Goal: Task Accomplishment & Management: Manage account settings

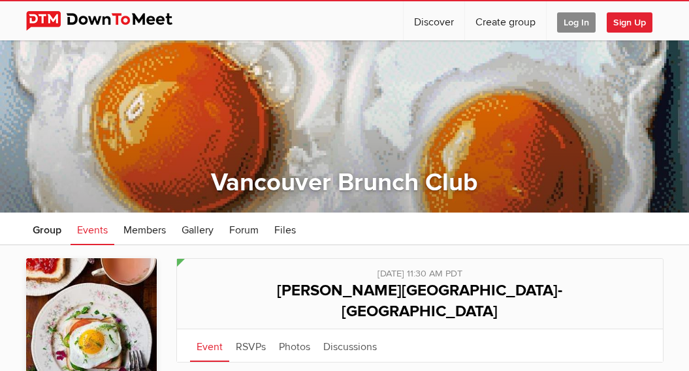
scroll to position [125, 0]
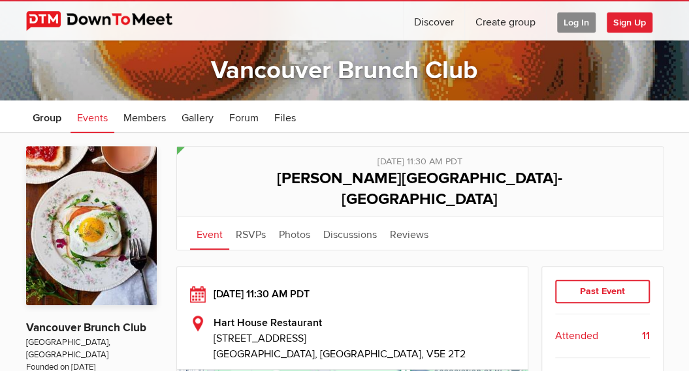
scroll to position [110, 0]
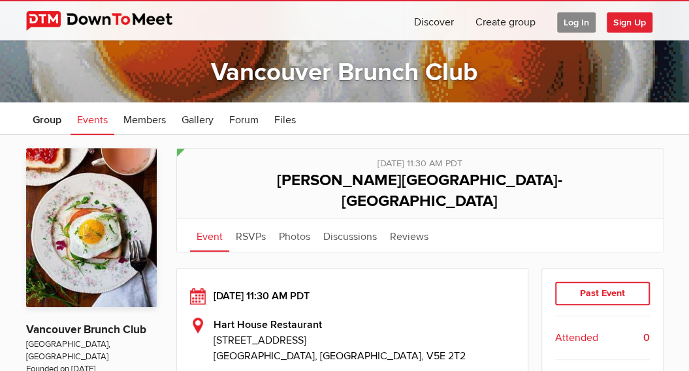
scroll to position [8, 0]
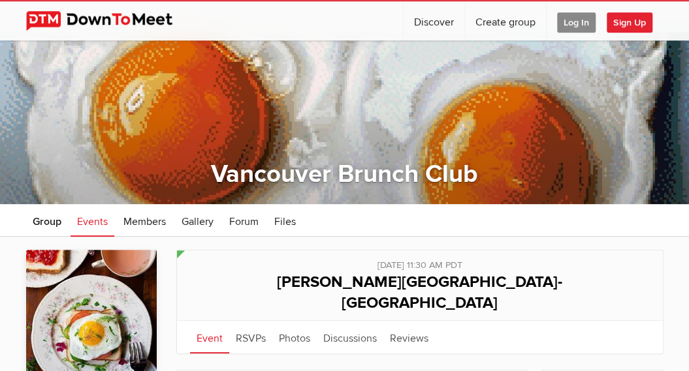
click at [574, 23] on span "Log In" at bounding box center [576, 22] width 39 height 20
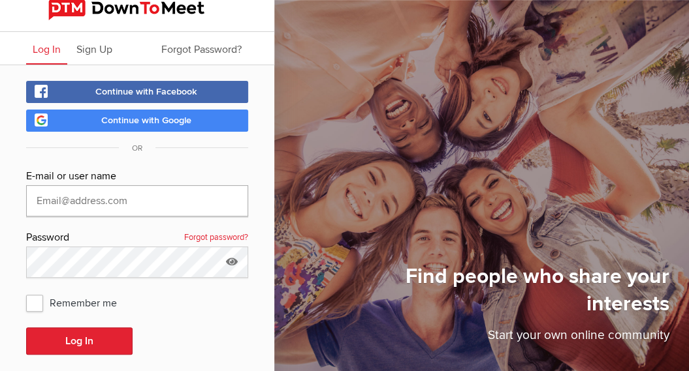
click at [157, 199] on input "text" at bounding box center [137, 200] width 222 height 31
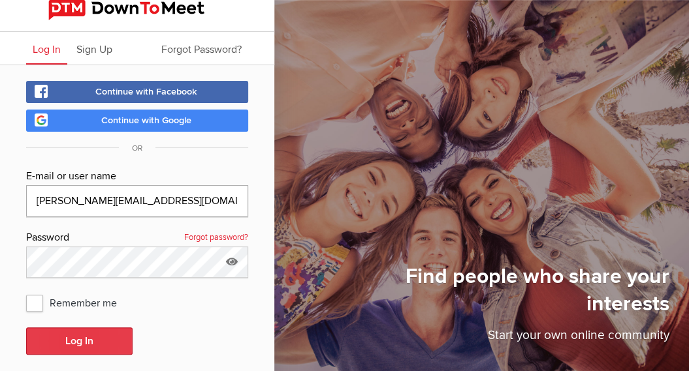
type input "vicki@equasiscapital.com"
click at [65, 340] on button "Log In" at bounding box center [79, 341] width 106 height 27
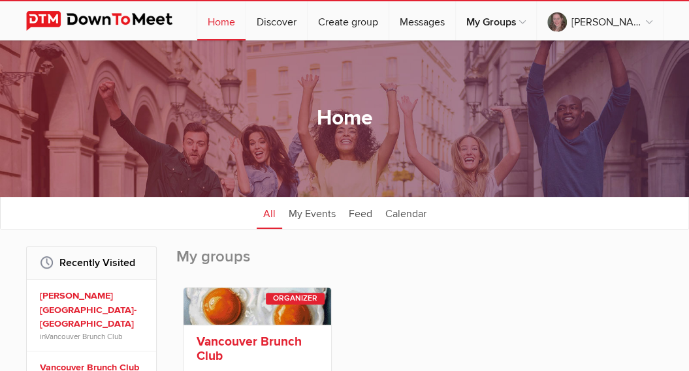
click at [236, 344] on link "Vancouver Brunch Club" at bounding box center [248, 349] width 105 height 30
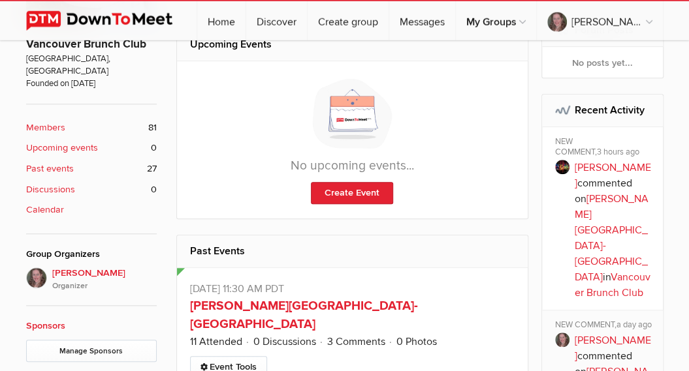
scroll to position [479, 0]
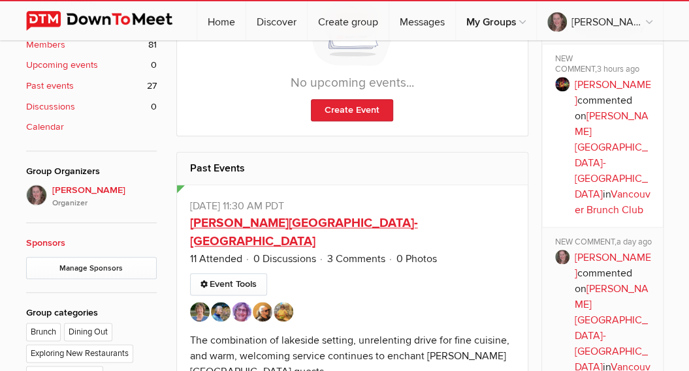
click at [304, 223] on link "Hart House-Deer Lake Burnaby" at bounding box center [304, 232] width 228 height 35
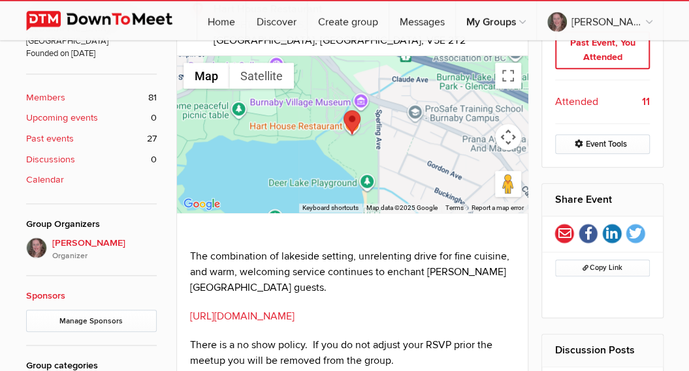
scroll to position [437, 0]
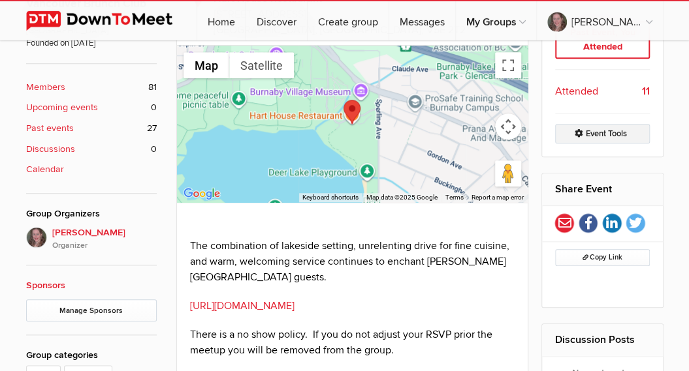
click at [616, 124] on link "Event Tools" at bounding box center [602, 134] width 95 height 20
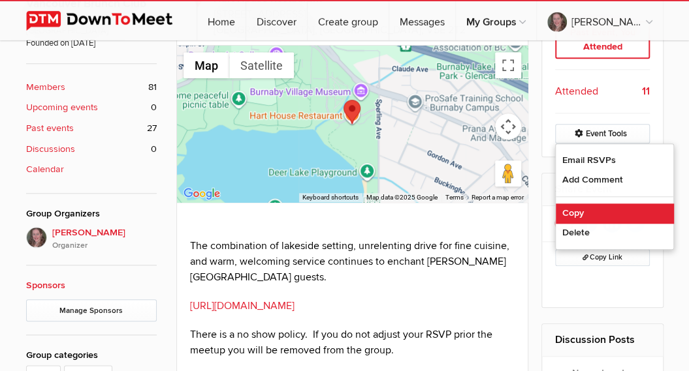
click at [569, 204] on link "Copy" at bounding box center [613, 214] width 117 height 20
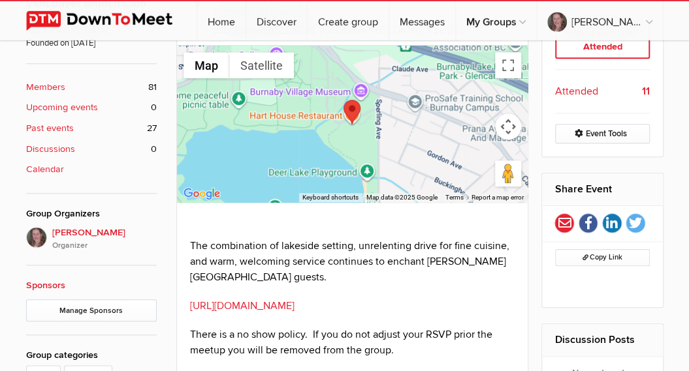
select select "Canada"
select select "11:30:00"
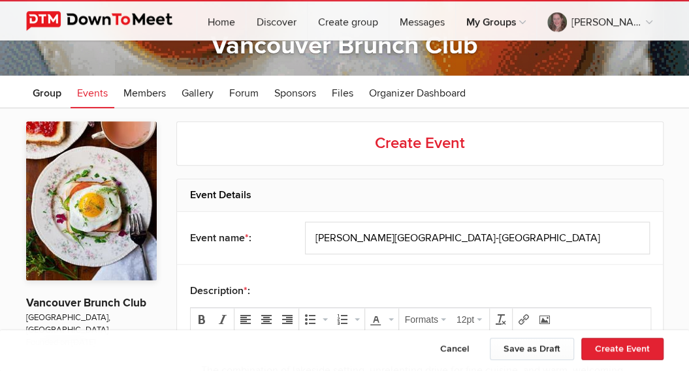
scroll to position [123, 0]
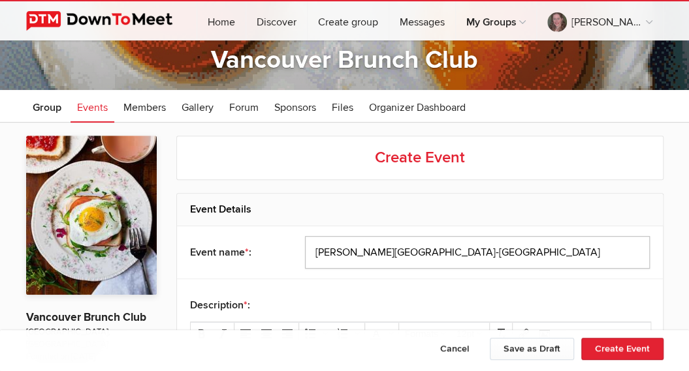
drag, startPoint x: 472, startPoint y: 255, endPoint x: 273, endPoint y: 258, distance: 199.1
click at [273, 258] on div "Event name * : Hart House-Deer Lake Burnaby" at bounding box center [420, 252] width 486 height 52
drag, startPoint x: 459, startPoint y: 253, endPoint x: 283, endPoint y: 257, distance: 176.3
click at [305, 257] on input "Hart House-Deer Lake Burnaby" at bounding box center [477, 252] width 345 height 33
click at [461, 249] on input "Hart House-Deer Lake Burnaby" at bounding box center [477, 252] width 345 height 33
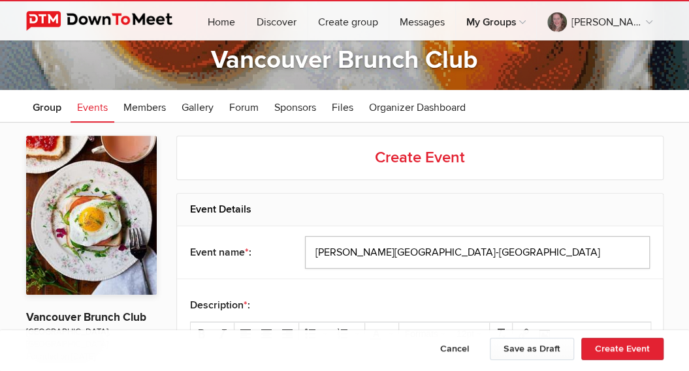
drag, startPoint x: 461, startPoint y: 249, endPoint x: 366, endPoint y: 257, distance: 96.3
click at [366, 257] on input "Hart House-Deer Lake Burnaby" at bounding box center [477, 252] width 345 height 33
drag, startPoint x: 354, startPoint y: 252, endPoint x: 301, endPoint y: 258, distance: 53.8
click at [305, 258] on input "Hart House" at bounding box center [477, 252] width 345 height 33
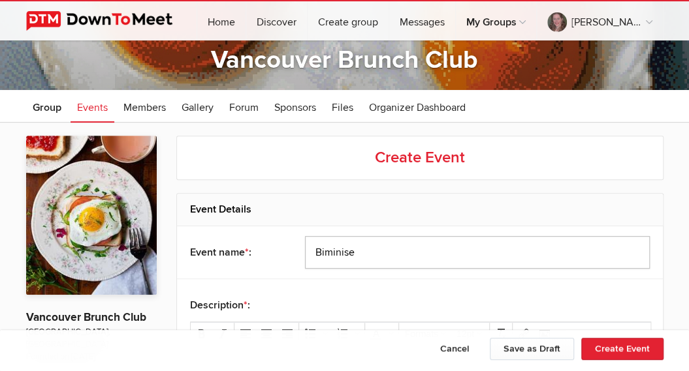
click at [367, 257] on input "Biminise" at bounding box center [477, 252] width 345 height 33
click at [341, 255] on input "Biminis-Kitlilano" at bounding box center [477, 252] width 345 height 33
click at [364, 251] on input "Biminis-Kitlilano" at bounding box center [477, 252] width 345 height 33
paste input "s"
type input "Biminis-Kitsilano"
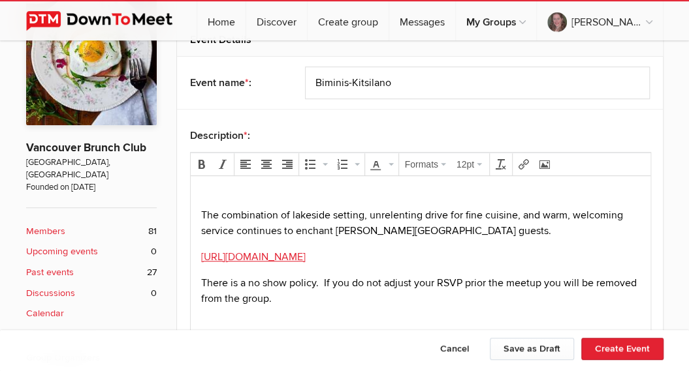
scroll to position [326, 0]
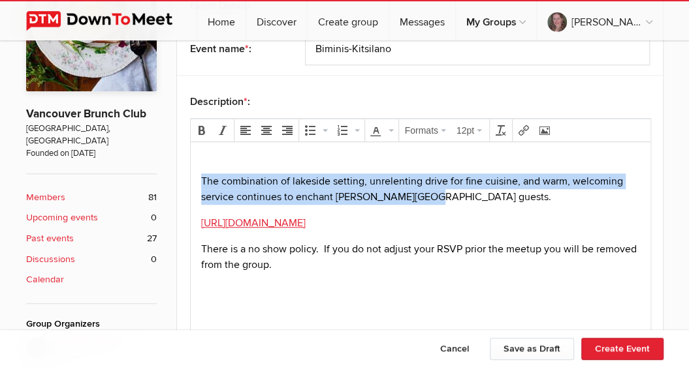
drag, startPoint x: 427, startPoint y: 194, endPoint x: 172, endPoint y: 171, distance: 255.6
click at [190, 171] on html "The combination of lakeside setting, unrelenting drive for fine cuisine, and wa…" at bounding box center [420, 231] width 460 height 179
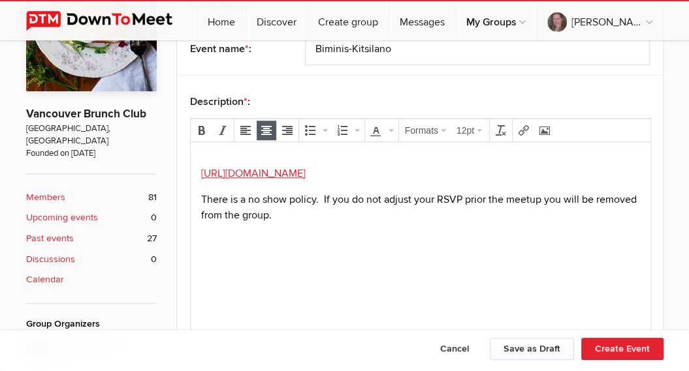
click at [202, 149] on h4 "Come For The Food. Stay For The Entertainment!" at bounding box center [419, 144] width 439 height 16
click at [202, 151] on h4 "Come For The Food. Stay For The Entertainment!" at bounding box center [419, 144] width 439 height 16
click at [199, 152] on body "Come For The Food. Stay For The Entertainment! https://www.harthouserestaurant.…" at bounding box center [419, 206] width 449 height 119
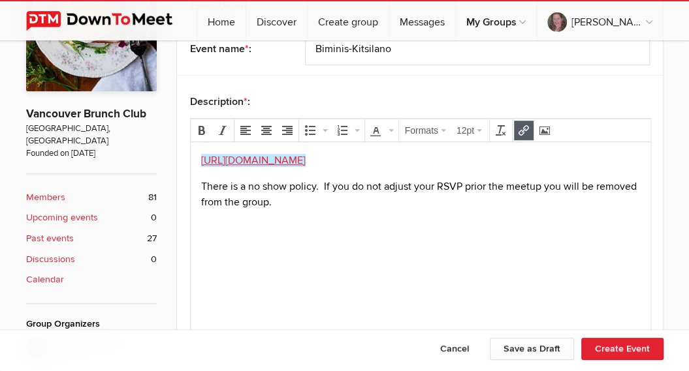
click at [201, 148] on div "Come For The Food. Stay For The Entertainment! Come For The Food. Stay For The …" at bounding box center [419, 165] width 439 height 89
click at [196, 158] on body "Come For The Food. Stay For The Entertainment! Come For The Food. Stay For The …" at bounding box center [419, 187] width 449 height 132
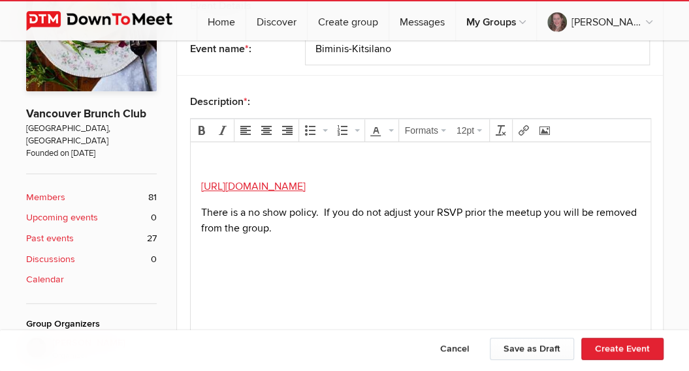
click at [201, 151] on div "Come For The Food. Stay For The Entertainment! Come For The Food. Stay For The …" at bounding box center [419, 178] width 439 height 115
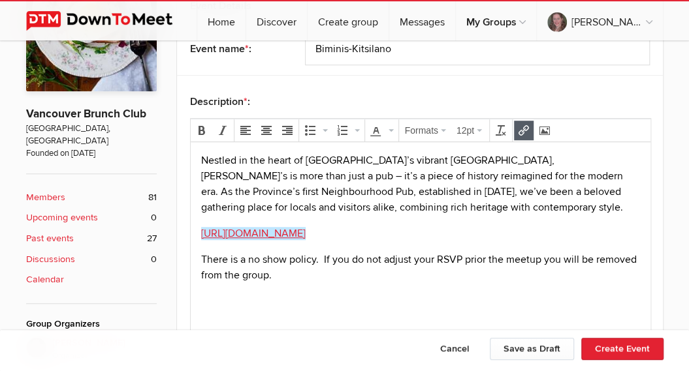
drag, startPoint x: 417, startPoint y: 232, endPoint x: 182, endPoint y: 230, distance: 235.0
click at [190, 230] on html "Come For The Food. Stay For The Entertainment! Come For The Food. Stay For The …" at bounding box center [420, 236] width 460 height 189
click at [519, 125] on icon "Insert/edit link" at bounding box center [523, 130] width 10 height 10
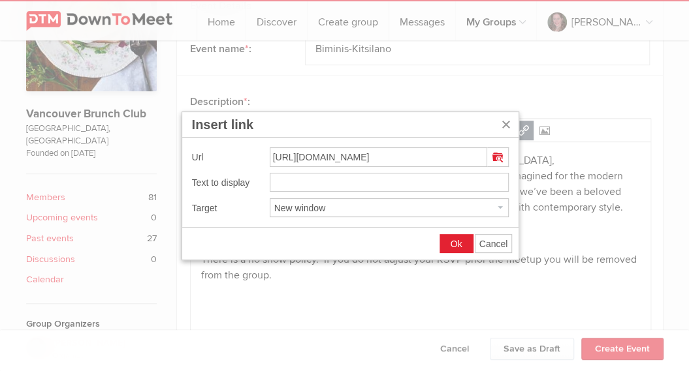
drag, startPoint x: 471, startPoint y: 153, endPoint x: 165, endPoint y: 145, distance: 305.6
click at [270, 148] on input "https://www.harthouserestaurant.com/Menus" at bounding box center [378, 158] width 217 height 20
type input "https://biminis1975.ca/"
click at [454, 247] on span "Ok" at bounding box center [456, 244] width 12 height 10
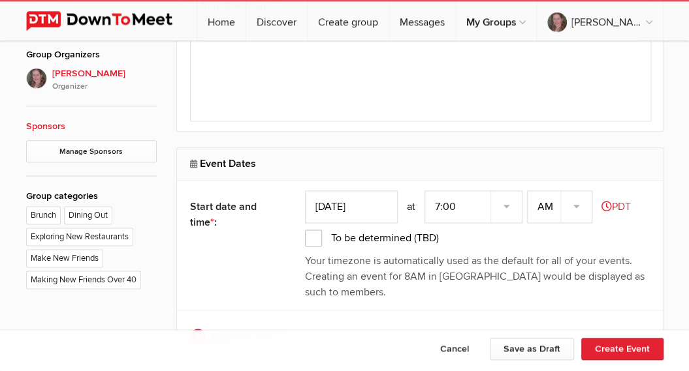
scroll to position [620, 0]
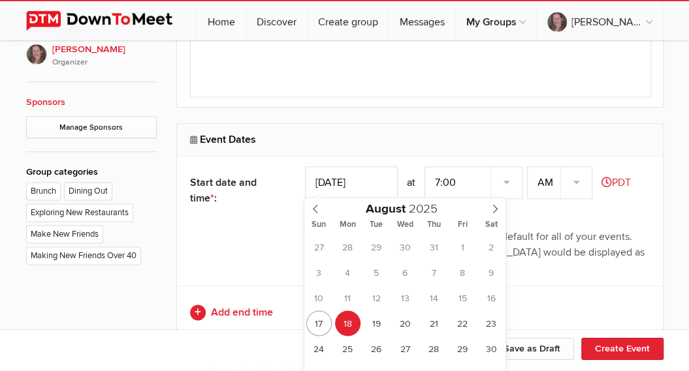
click at [382, 178] on input "Aug 18, 2025" at bounding box center [351, 182] width 93 height 33
type input "Aug 24, 2025"
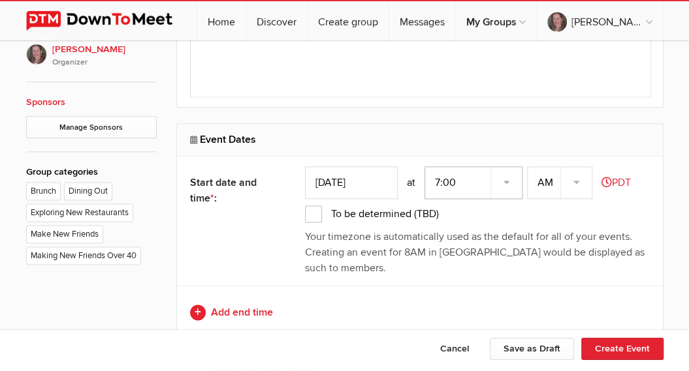
click at [424, 166] on select "7:00 7:15 7:30 7:45 8:00 8:15 8:30 8:45 9:00 9:15 9:30 9:45 10:00 10:15 10:30 1…" at bounding box center [473, 182] width 98 height 33
select select "11:30:00"
click option "11:30" at bounding box center [0, 0] width 0 height 0
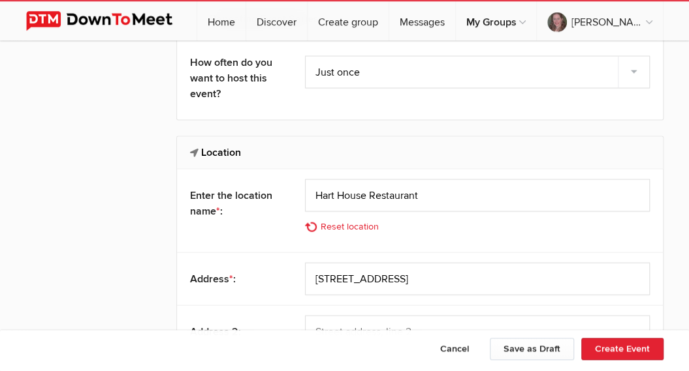
scroll to position [1021, 0]
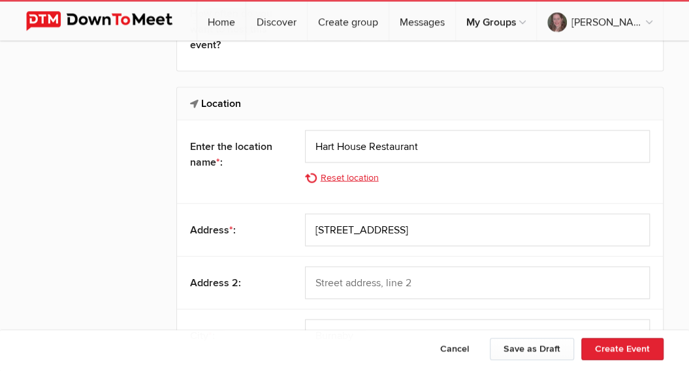
click at [353, 176] on link "Reset location" at bounding box center [346, 177] width 82 height 14
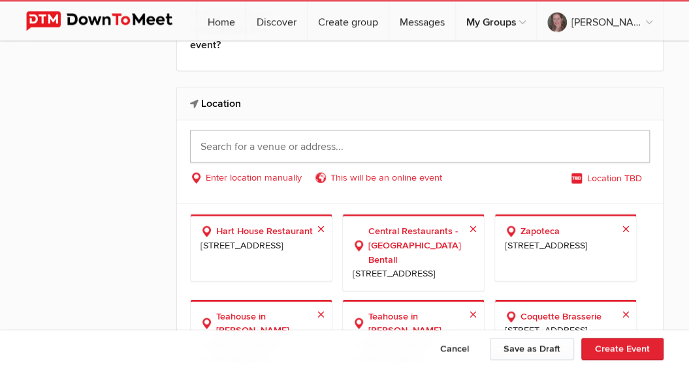
click at [354, 142] on input "text" at bounding box center [420, 146] width 460 height 33
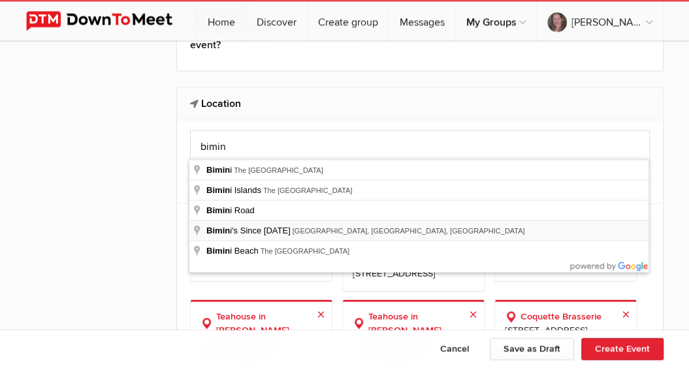
type input "Bimini's Since 1975, West 4th Avenue, Vancouver, BC, Canada"
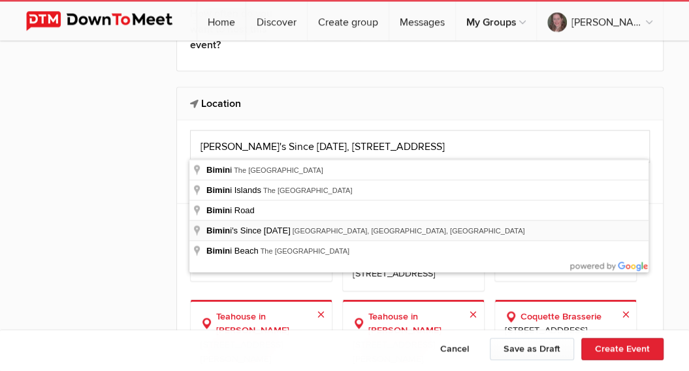
select select "Canada"
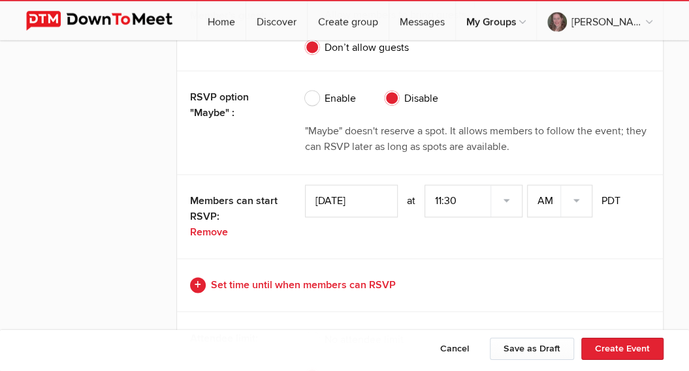
scroll to position [2814, 0]
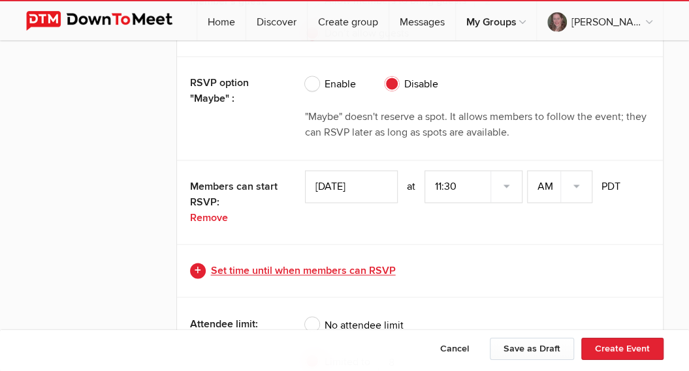
click at [371, 263] on link "Set time until when members can RSVP" at bounding box center [420, 271] width 460 height 16
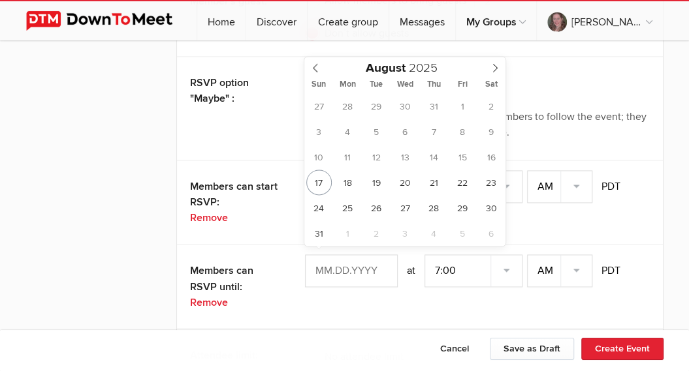
click at [366, 262] on input "text" at bounding box center [351, 271] width 93 height 33
type input "Aug 23, 2025"
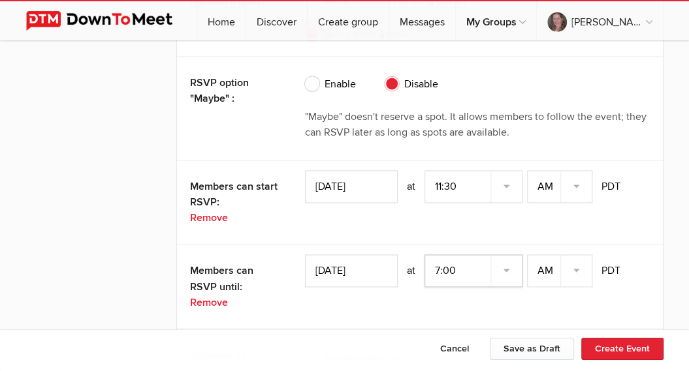
click at [424, 255] on select "7:00 7:15 7:30 7:45 8:00 8:15 8:30 8:45 9:00 9:15 9:30 9:45 10:00 10:15 10:30 1…" at bounding box center [473, 271] width 98 height 33
select select "11:30:00"
click option "11:30" at bounding box center [0, 0] width 0 height 0
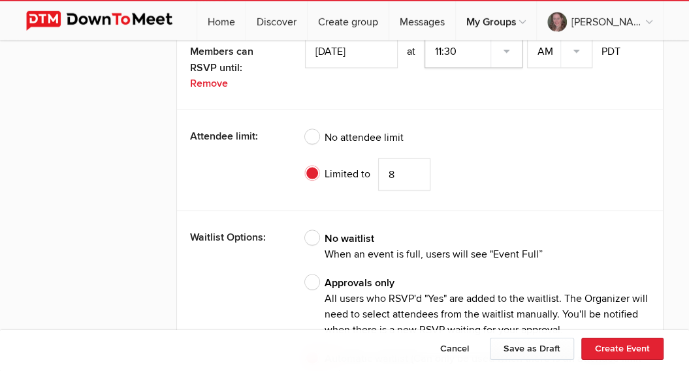
scroll to position [3038, 0]
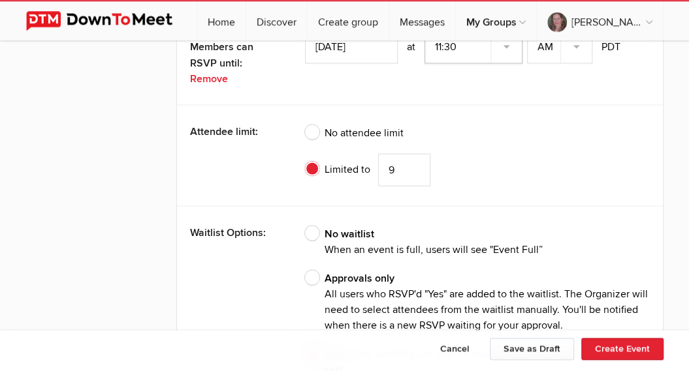
click at [412, 159] on input "9" at bounding box center [404, 169] width 52 height 33
click at [412, 159] on input "10" at bounding box center [404, 169] width 52 height 33
click at [412, 159] on input "11" at bounding box center [404, 169] width 52 height 33
type input "12"
click at [412, 159] on input "12" at bounding box center [404, 169] width 52 height 33
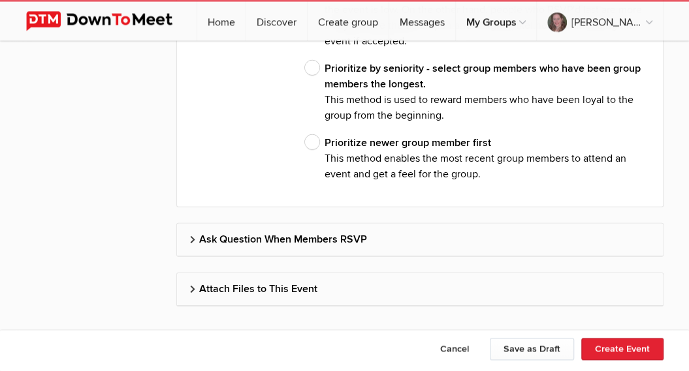
scroll to position [3631, 0]
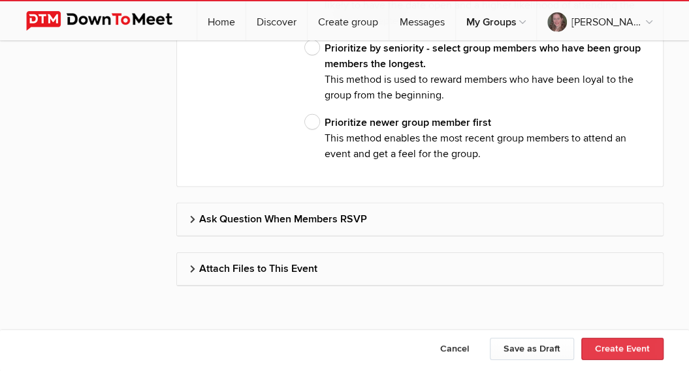
click at [623, 354] on button "Create Event" at bounding box center [622, 349] width 82 height 22
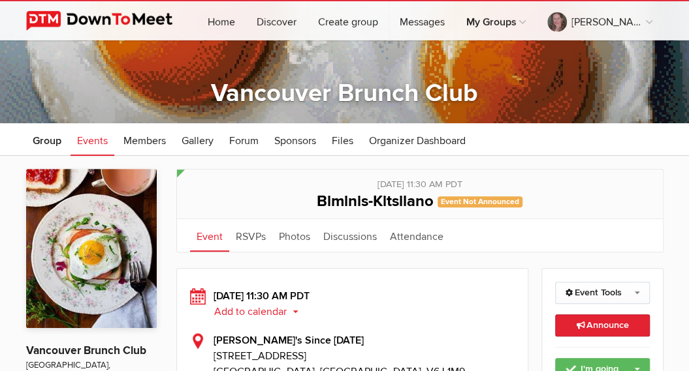
scroll to position [104, 0]
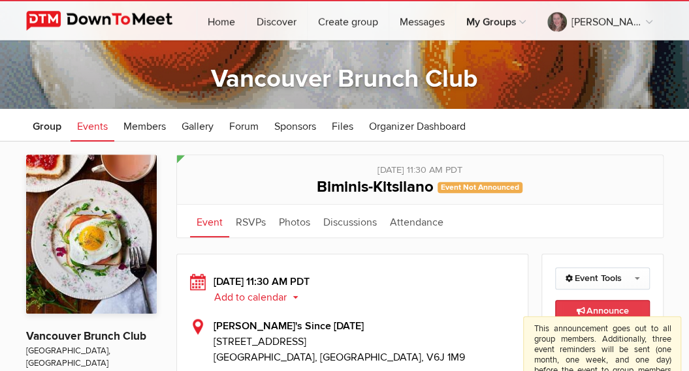
click at [600, 309] on span "Announce This announcement goes out to all group members. Additionally, three e…" at bounding box center [602, 310] width 52 height 11
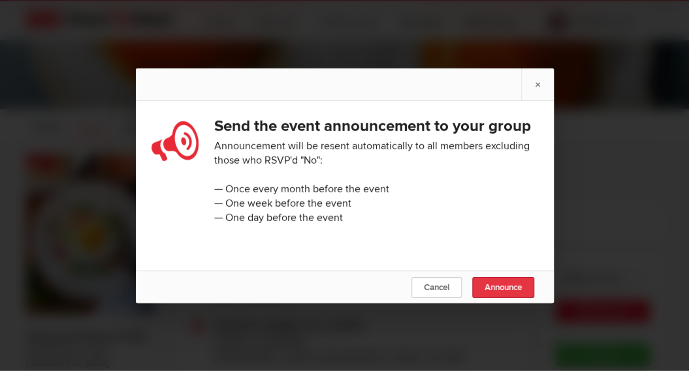
click at [495, 293] on span "Announce" at bounding box center [502, 288] width 37 height 10
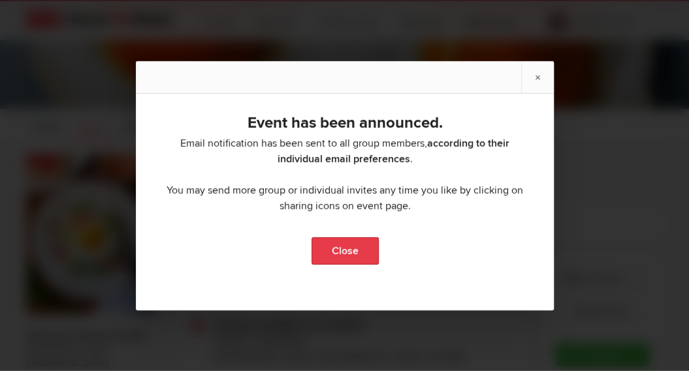
click at [322, 260] on link "Close" at bounding box center [344, 251] width 67 height 27
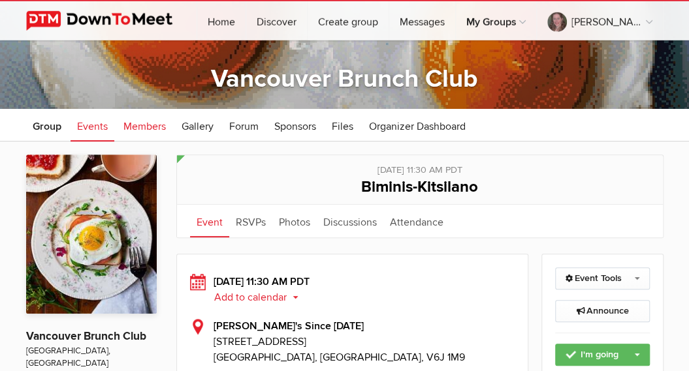
click at [151, 125] on span "Members" at bounding box center [144, 126] width 42 height 13
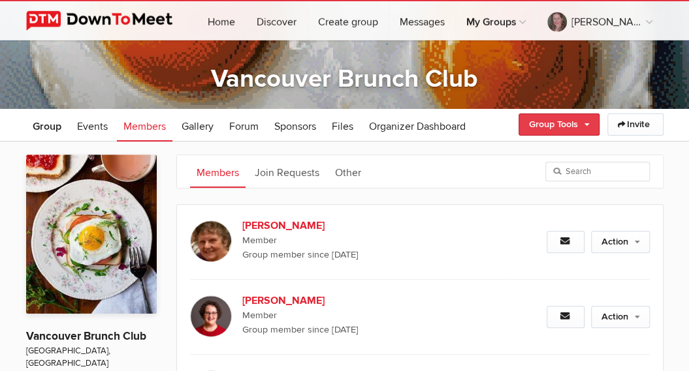
click at [583, 125] on link "Group Tools" at bounding box center [558, 125] width 81 height 22
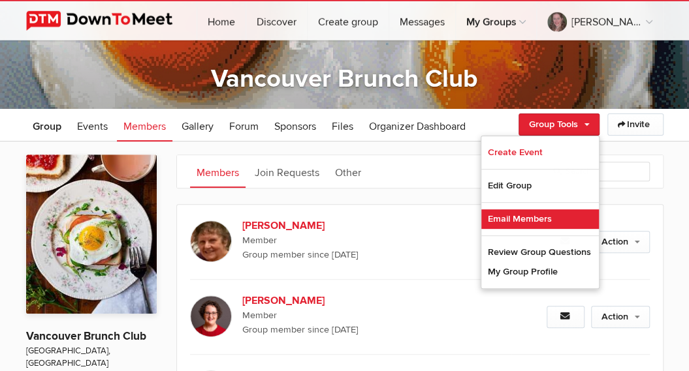
click at [529, 219] on link "Email Members" at bounding box center [539, 220] width 117 height 20
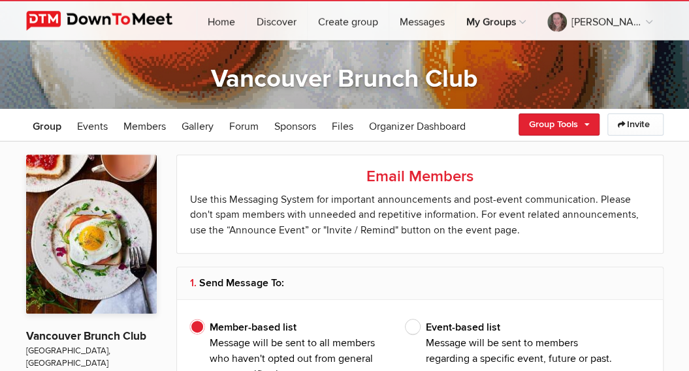
type input "[PERSON_NAME]"
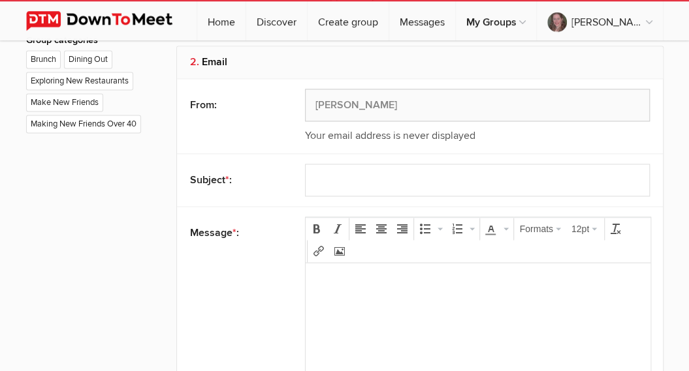
scroll to position [757, 0]
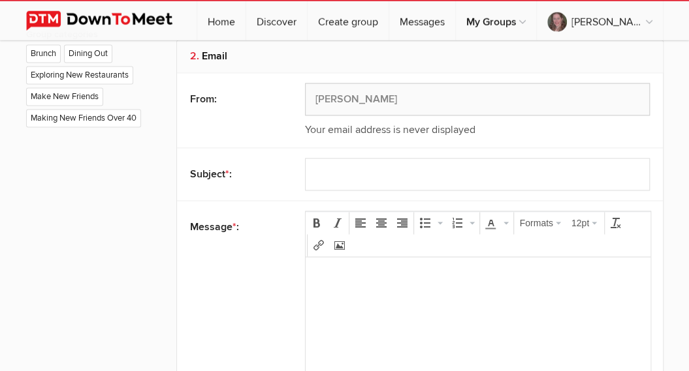
click at [479, 285] on body at bounding box center [477, 297] width 334 height 59
click at [314, 243] on icon "Insert/edit link" at bounding box center [318, 246] width 10 height 10
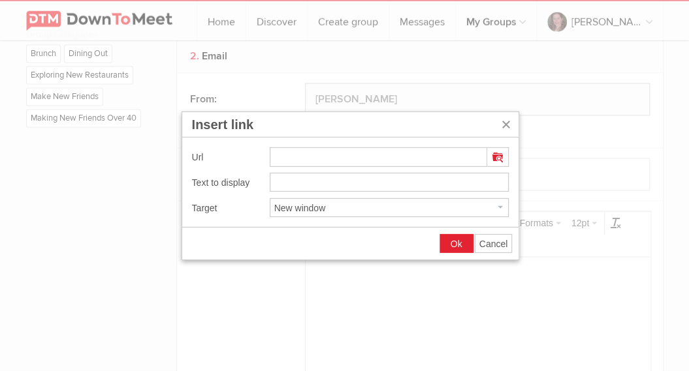
type input "https://www.downtomeet.com/Vancouver-Brunch-Club/Biminis-Kitsilano-7383955"
click at [454, 243] on span "Ok" at bounding box center [456, 244] width 12 height 10
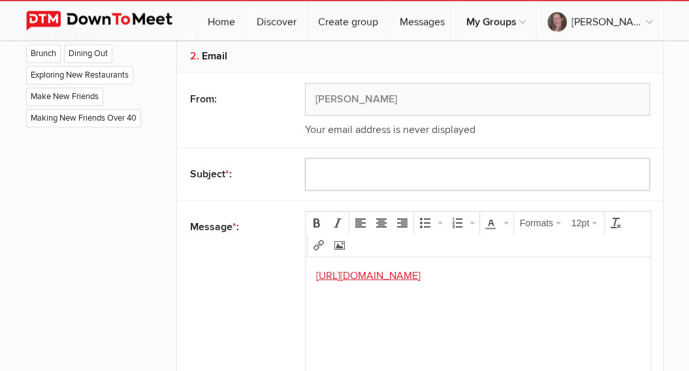
click at [461, 170] on input "text" at bounding box center [477, 175] width 345 height 33
click at [405, 170] on input "Next Brunch Aug 21st" at bounding box center [477, 175] width 345 height 33
click at [422, 174] on input "Next Brunch Aug 24st" at bounding box center [477, 175] width 345 height 33
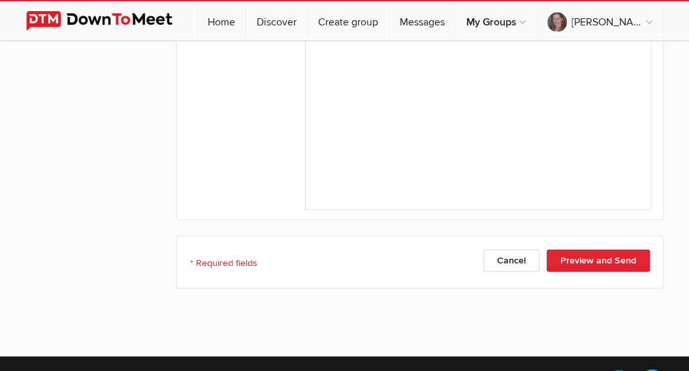
scroll to position [1053, 0]
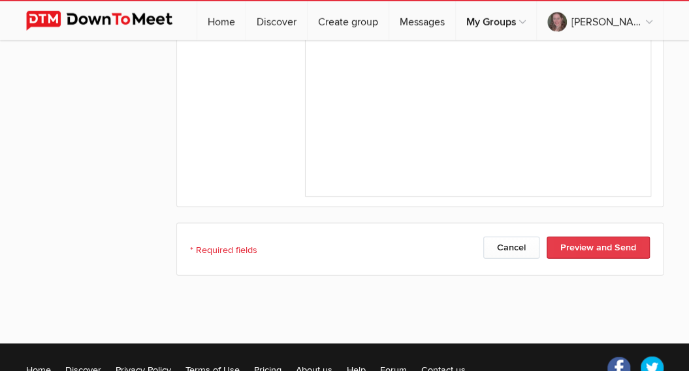
type input "Next Brunch Aug 24 11:30"
click at [603, 243] on button "Preview and Send" at bounding box center [597, 248] width 103 height 22
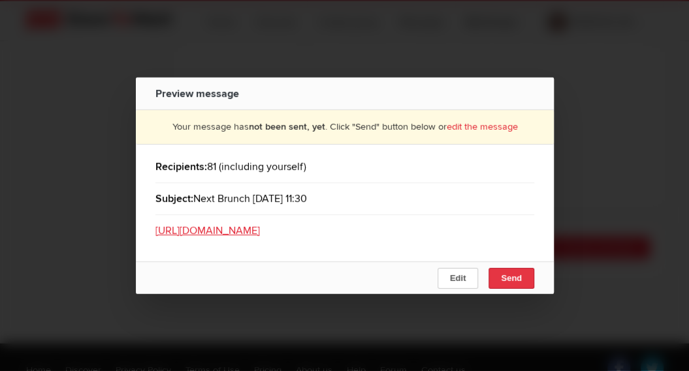
click at [505, 281] on span "Send" at bounding box center [511, 278] width 21 height 10
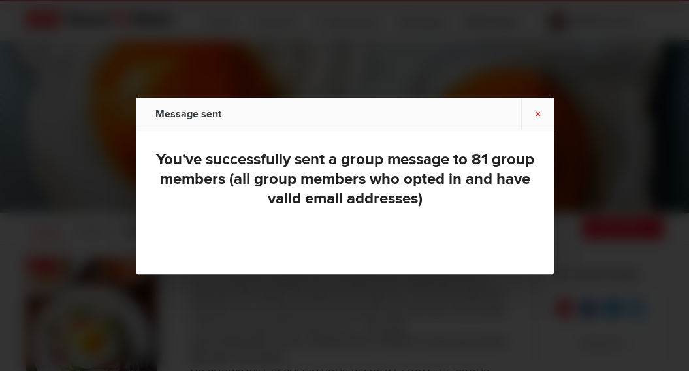
click at [539, 115] on link "×" at bounding box center [537, 114] width 33 height 32
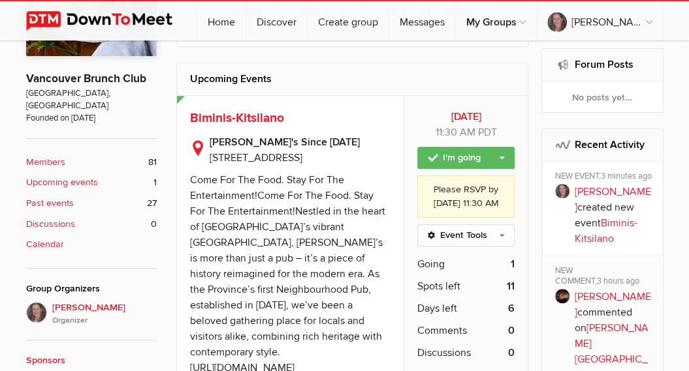
scroll to position [371, 0]
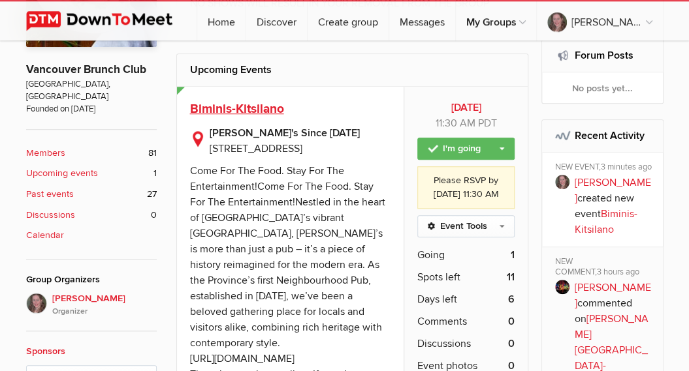
click at [254, 108] on span "Biminis-Kitsilano" at bounding box center [237, 109] width 94 height 16
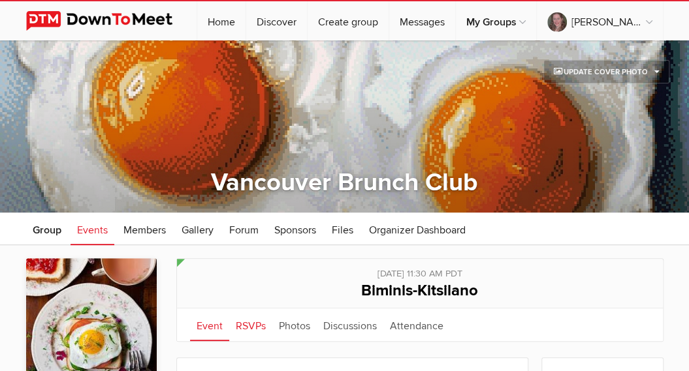
click at [253, 327] on link "RSVPs" at bounding box center [250, 325] width 43 height 33
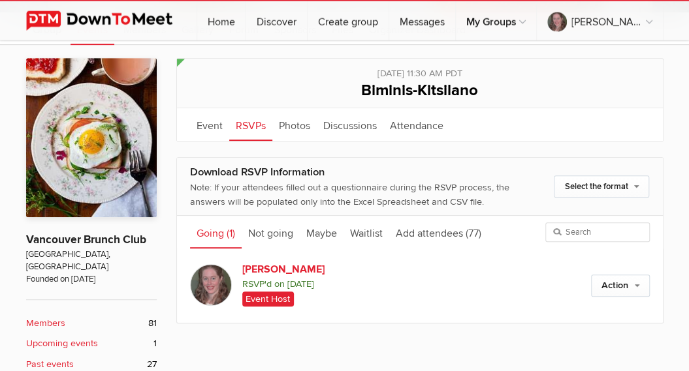
scroll to position [214, 0]
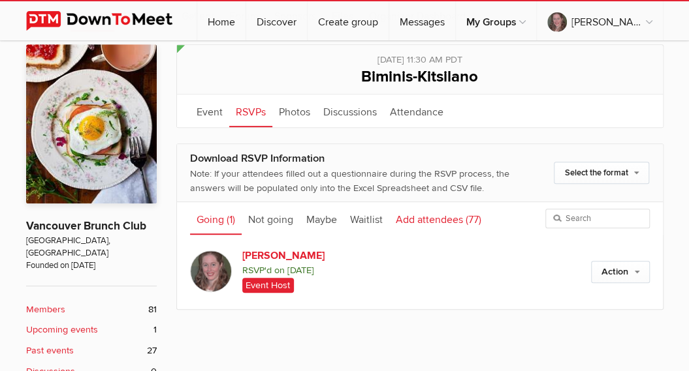
click at [448, 221] on link "Add attendees (77)" at bounding box center [438, 218] width 99 height 33
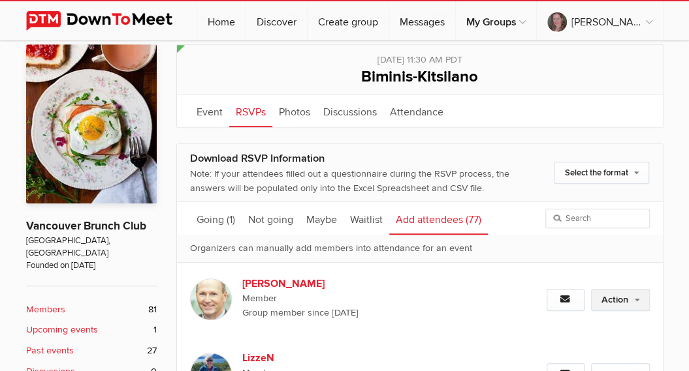
click at [638, 301] on link "Action" at bounding box center [620, 300] width 59 height 22
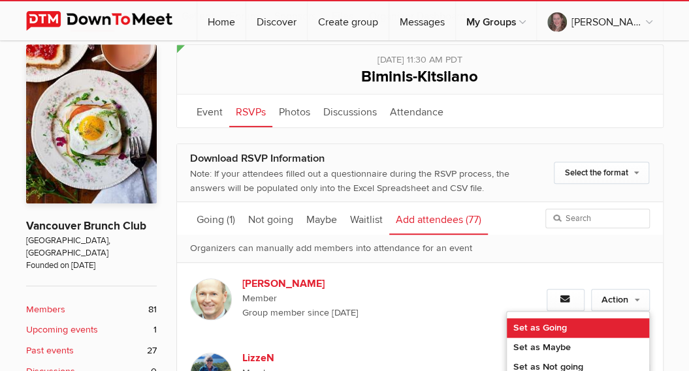
click at [528, 323] on link "Set as Going" at bounding box center [578, 329] width 142 height 20
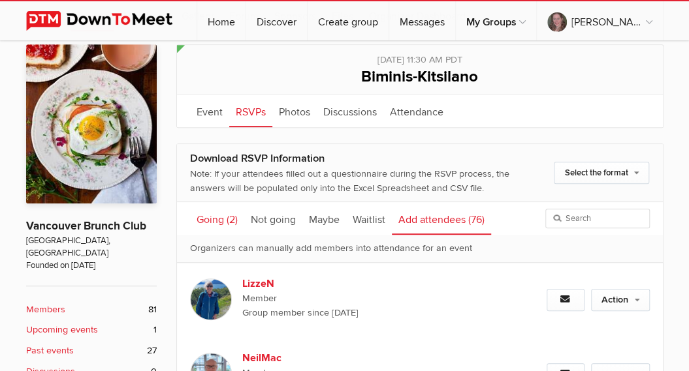
click at [210, 221] on link "Going (2)" at bounding box center [217, 218] width 54 height 33
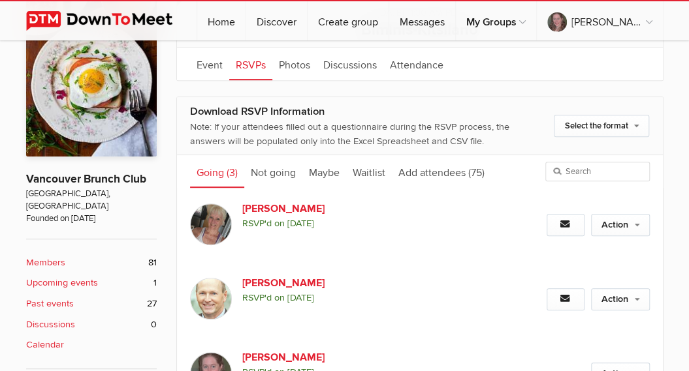
scroll to position [295, 0]
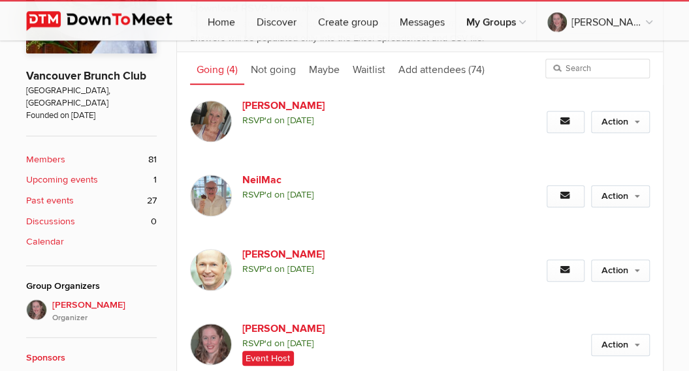
scroll to position [397, 0]
